Goal: Transaction & Acquisition: Purchase product/service

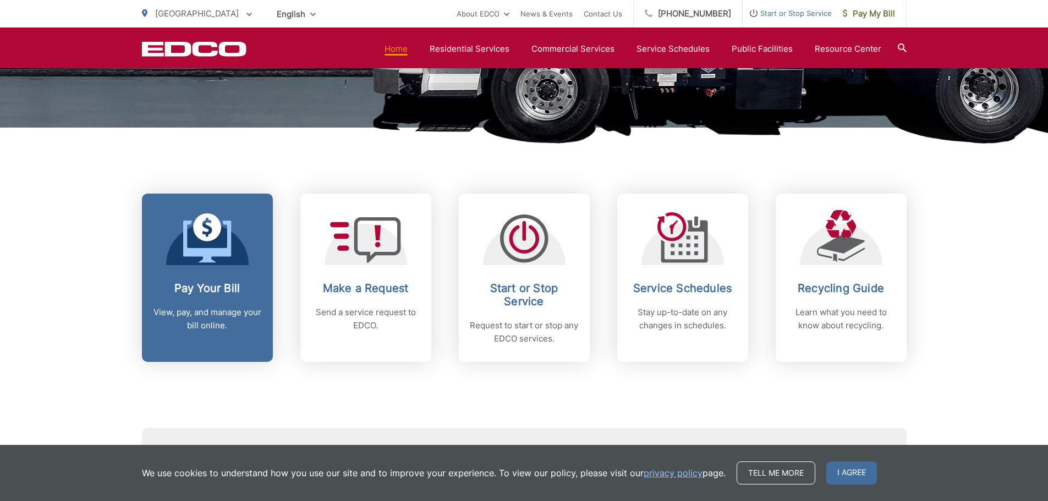
scroll to position [495, 0]
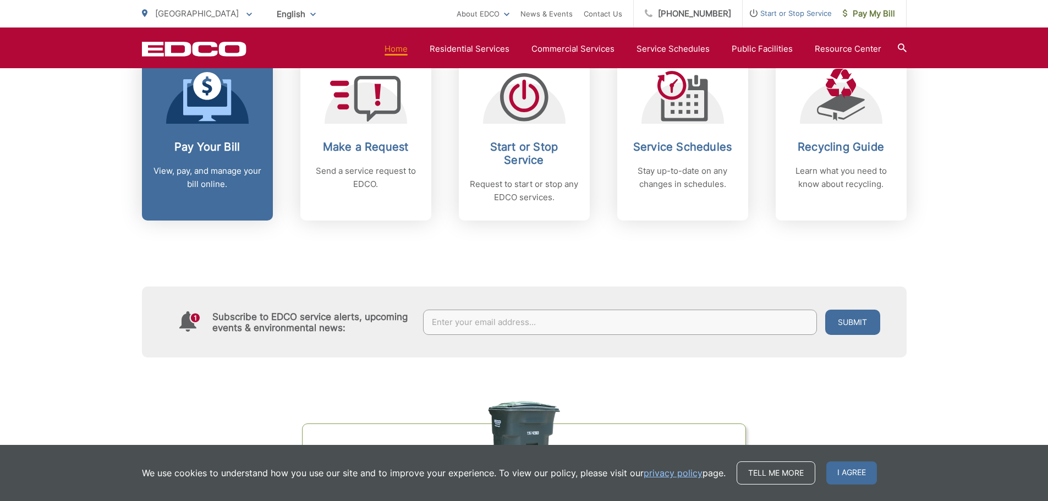
click at [245, 147] on h2 "Pay Your Bill" at bounding box center [207, 146] width 109 height 13
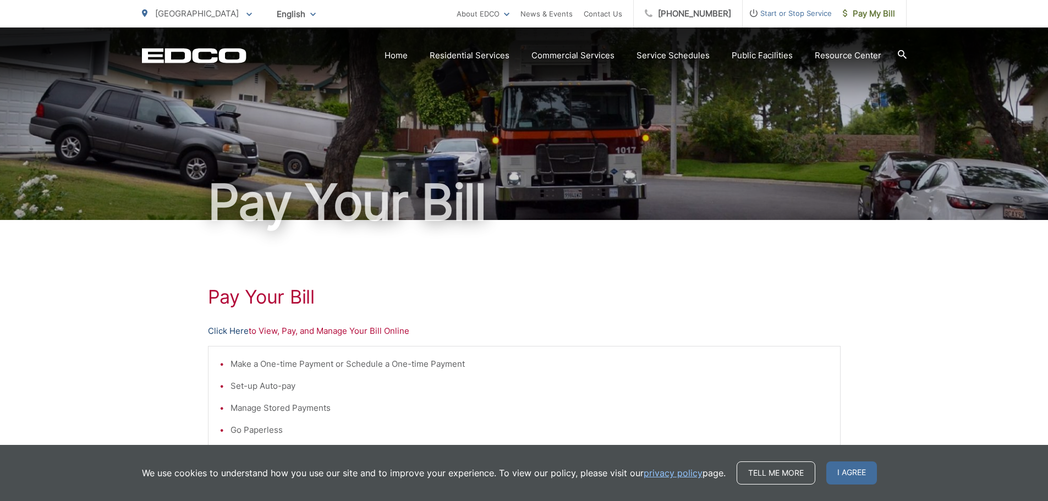
click at [218, 328] on link "Click Here" at bounding box center [228, 331] width 41 height 13
click at [227, 328] on link "Click Here" at bounding box center [228, 331] width 41 height 13
